Goal: Find contact information: Find contact information

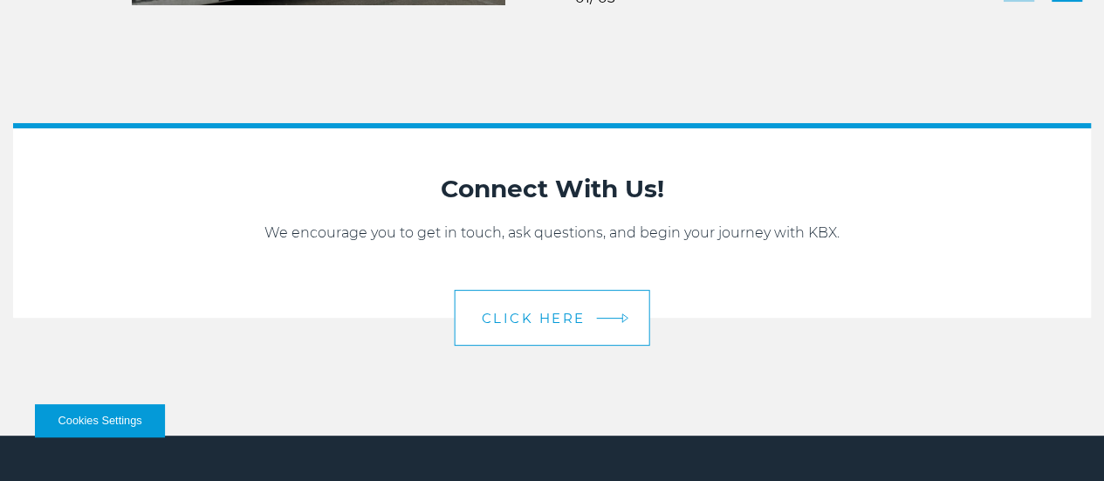
scroll to position [3524, 0]
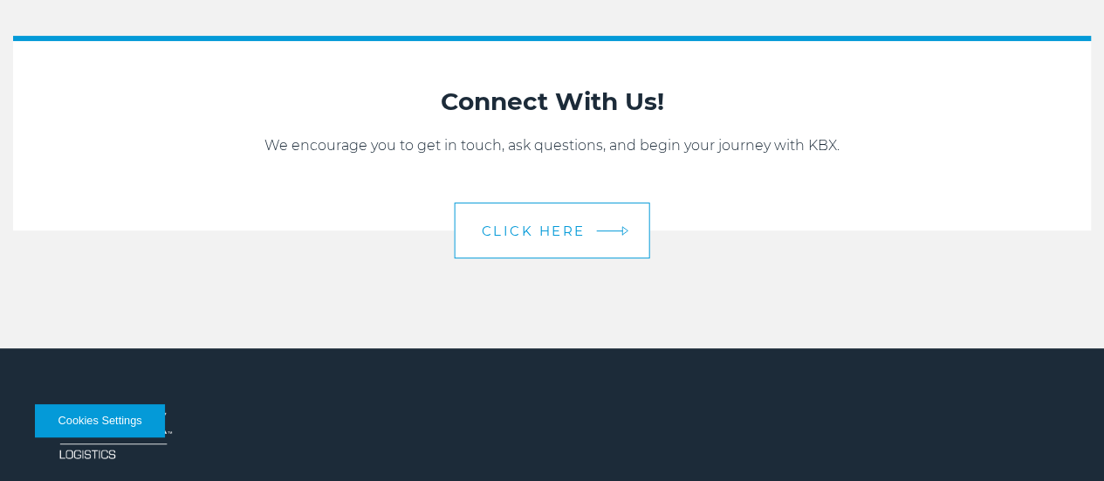
click at [599, 258] on link "CLICK HERE" at bounding box center [553, 231] width 196 height 56
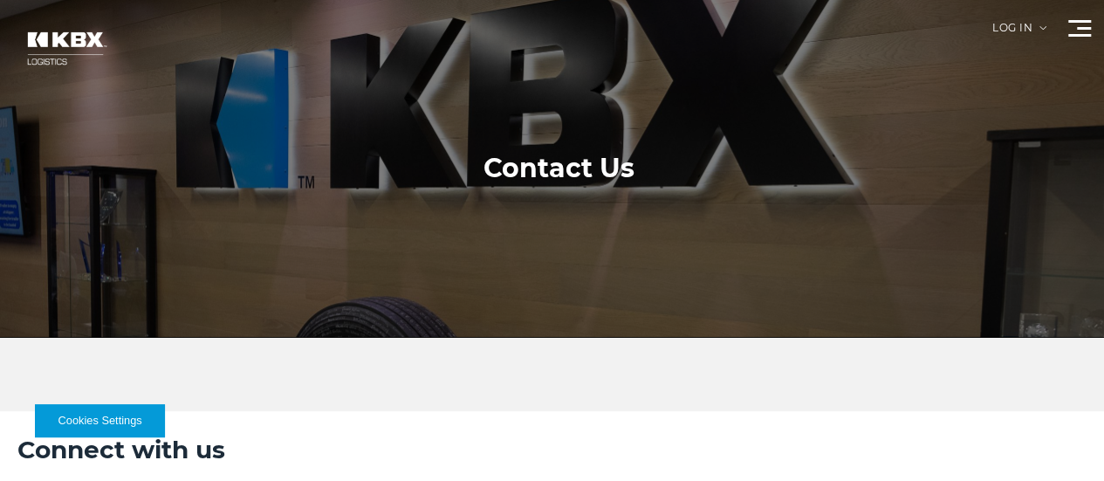
click at [0, 0] on link "Contact Us" at bounding box center [0, 0] width 0 height 0
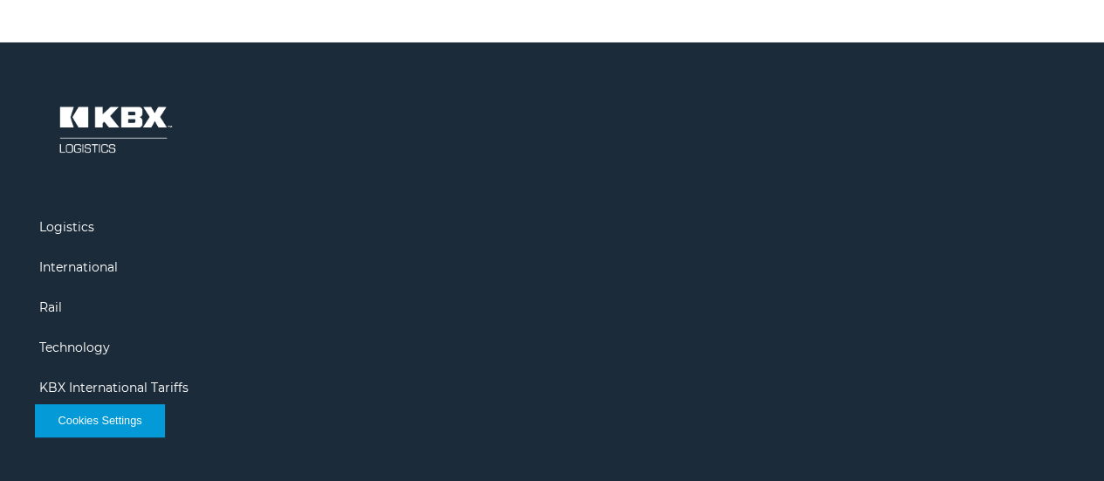
scroll to position [1782, 0]
